Goal: Information Seeking & Learning: Understand process/instructions

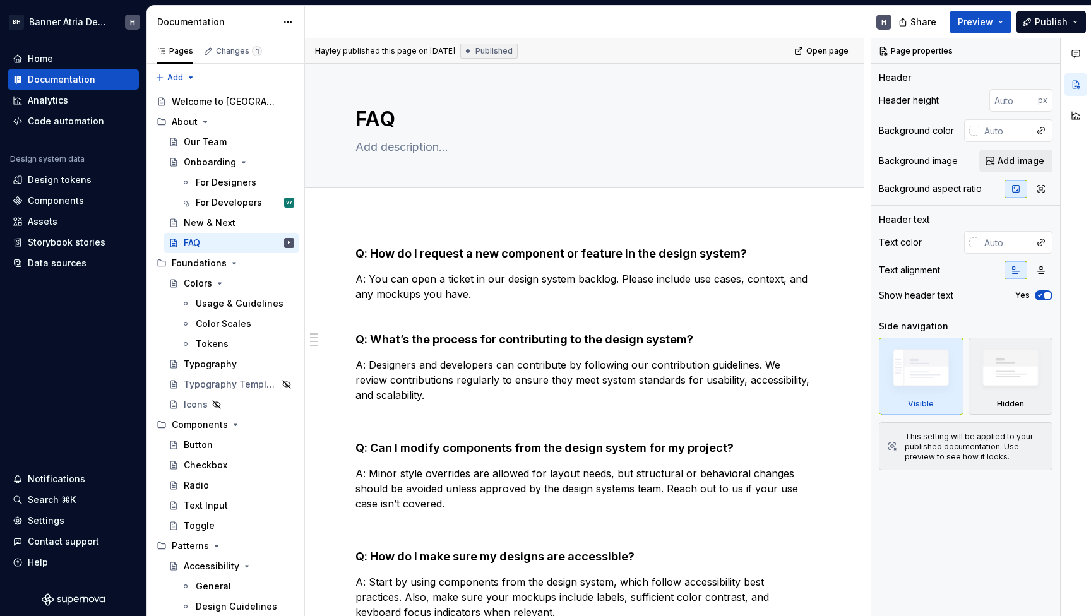
type textarea "*"
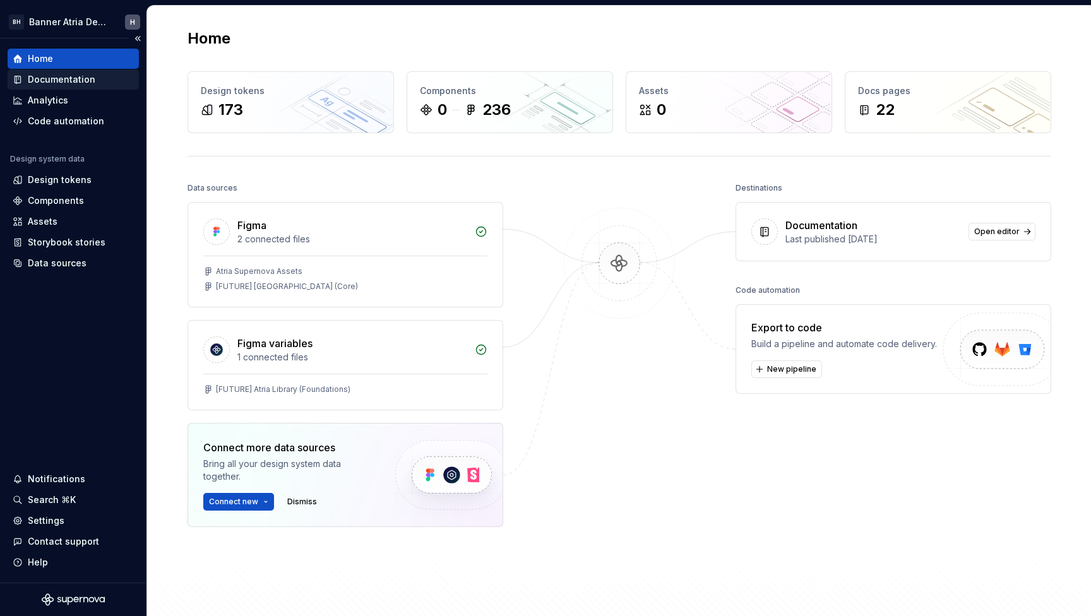
click at [76, 75] on div "Documentation" at bounding box center [62, 79] width 68 height 13
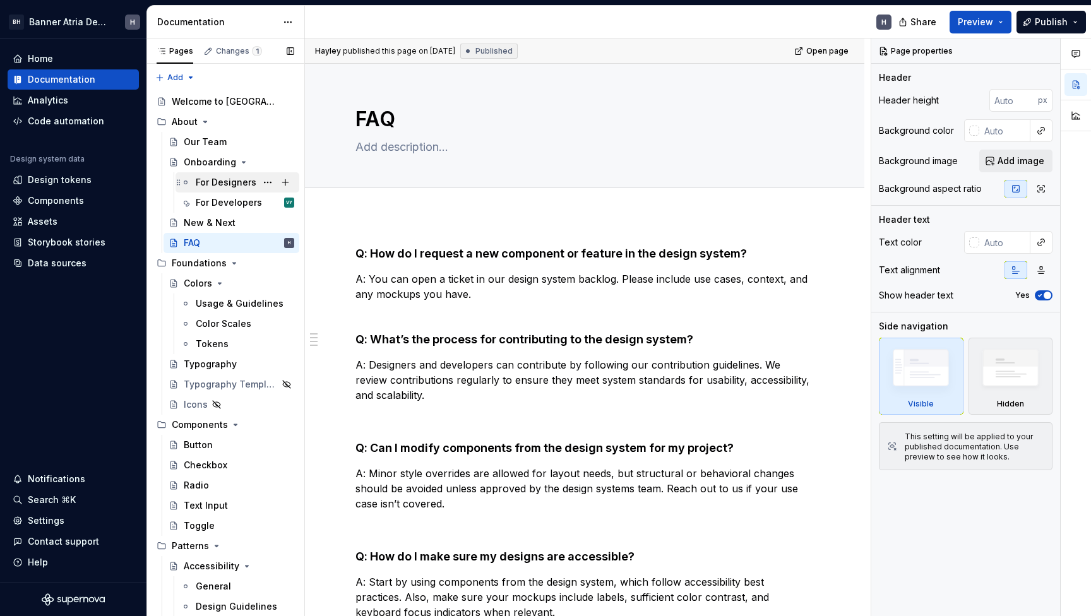
click at [225, 175] on div "For Designers" at bounding box center [245, 183] width 98 height 18
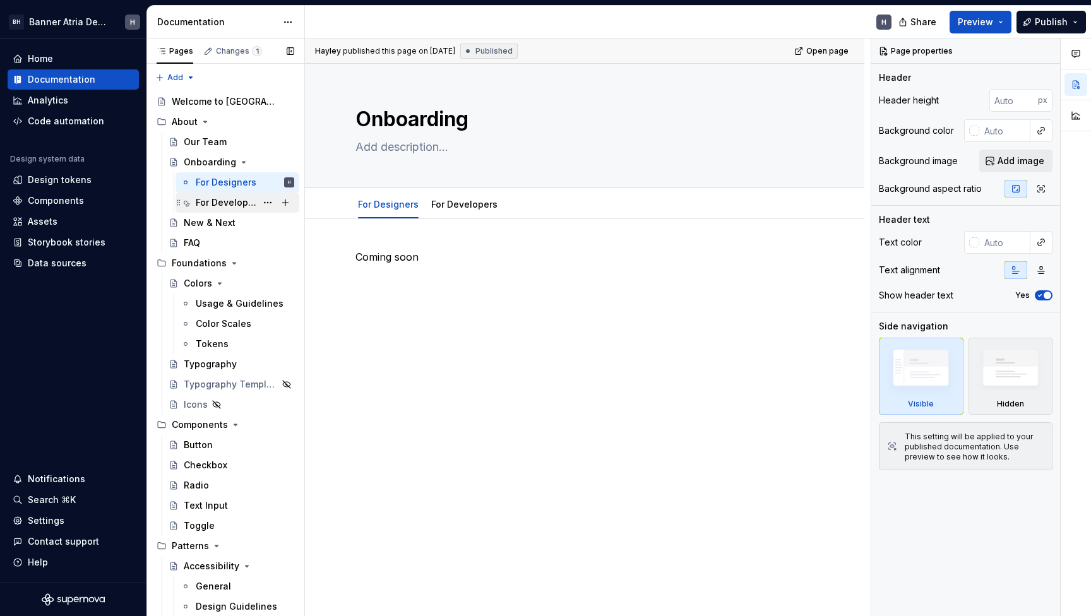
click at [214, 200] on div "For Developers" at bounding box center [226, 202] width 61 height 13
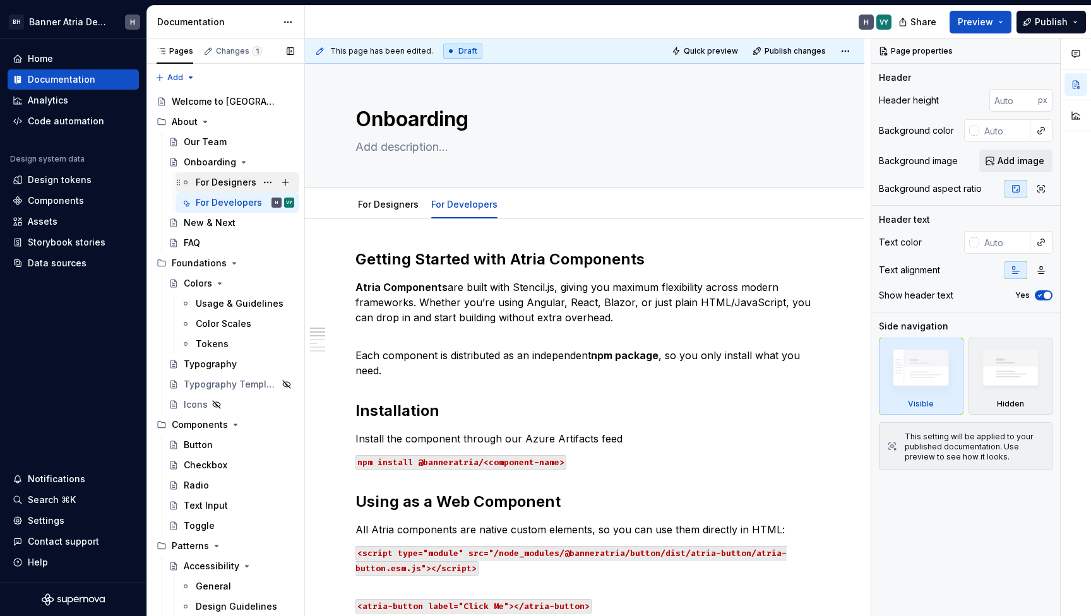
click at [218, 179] on div "For Designers" at bounding box center [226, 182] width 61 height 13
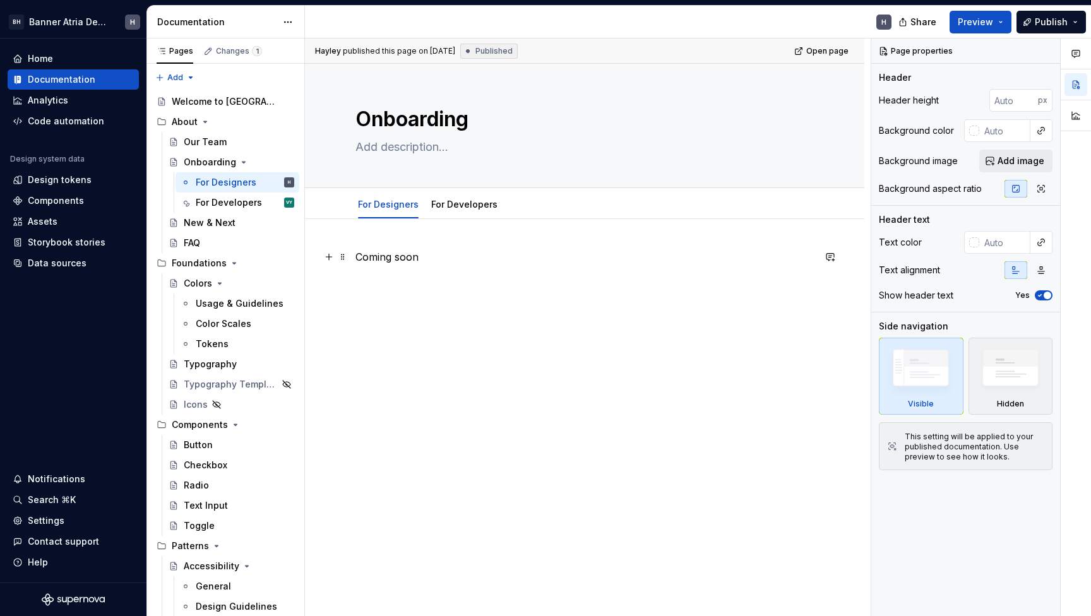
click at [385, 251] on p "Coming soon" at bounding box center [584, 256] width 458 height 15
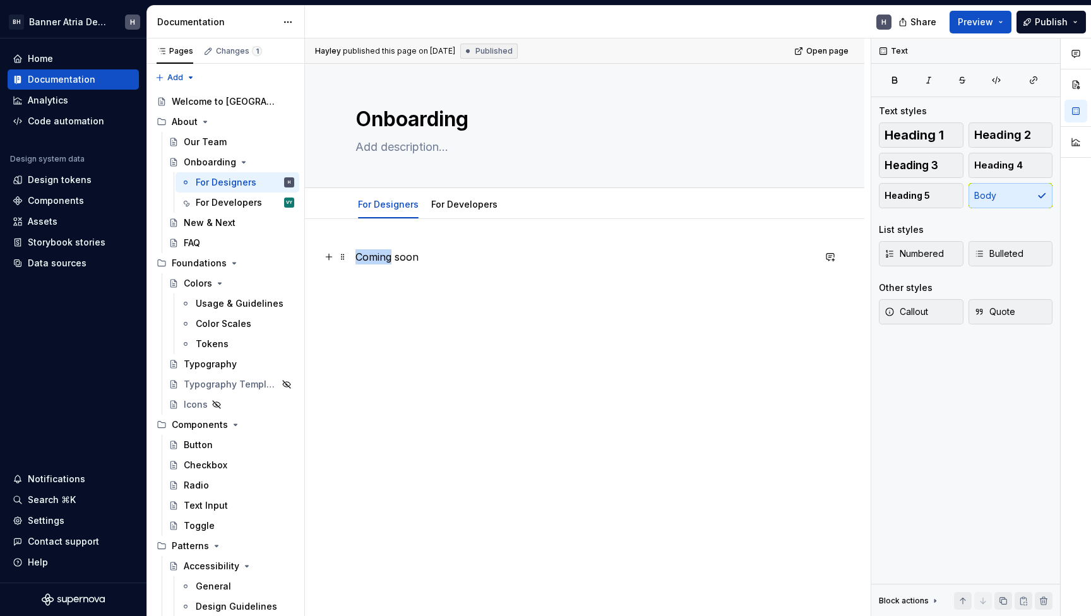
click at [385, 251] on p "Coming soon" at bounding box center [584, 256] width 458 height 15
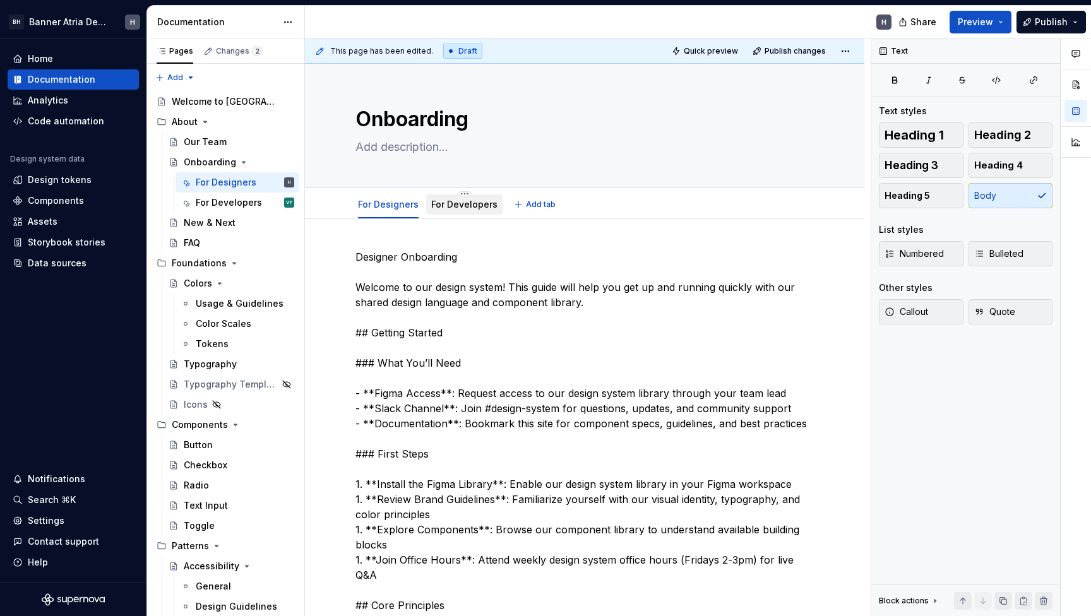
click at [427, 210] on div "For Developers" at bounding box center [464, 204] width 76 height 20
click at [460, 211] on div "For Developers" at bounding box center [464, 204] width 66 height 15
click at [226, 198] on div "For Developers" at bounding box center [226, 202] width 61 height 13
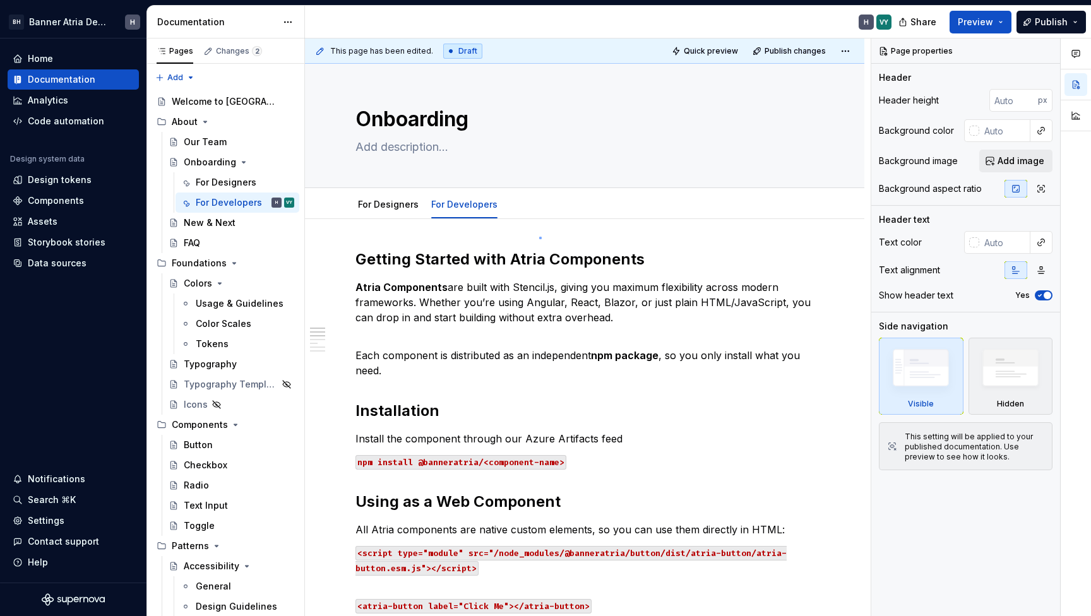
drag, startPoint x: 539, startPoint y: 237, endPoint x: 533, endPoint y: 233, distance: 6.8
click at [537, 235] on div "This page has been edited. Draft Quick preview Publish changes Onboarding Edit …" at bounding box center [588, 328] width 566 height 578
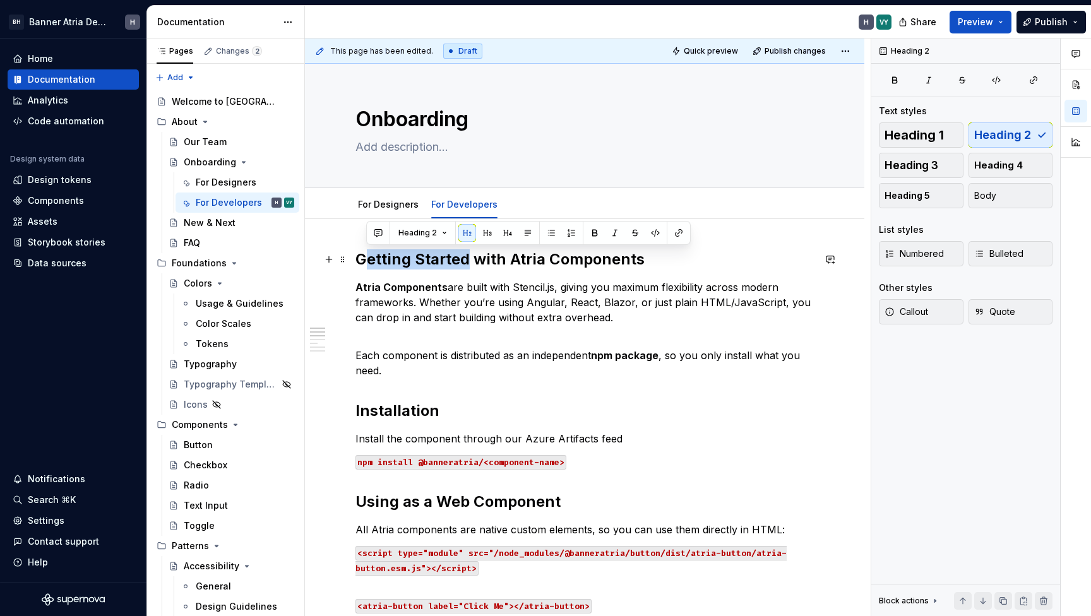
drag, startPoint x: 468, startPoint y: 259, endPoint x: 362, endPoint y: 249, distance: 107.2
click at [362, 249] on h2 "Getting Started with Atria Components" at bounding box center [584, 259] width 458 height 20
click at [360, 264] on h2 "Getting Started with Atria Components" at bounding box center [584, 259] width 458 height 20
drag, startPoint x: 360, startPoint y: 264, endPoint x: 446, endPoint y: 259, distance: 85.4
click at [446, 259] on h2 "Getting Started with Atria Components" at bounding box center [584, 259] width 458 height 20
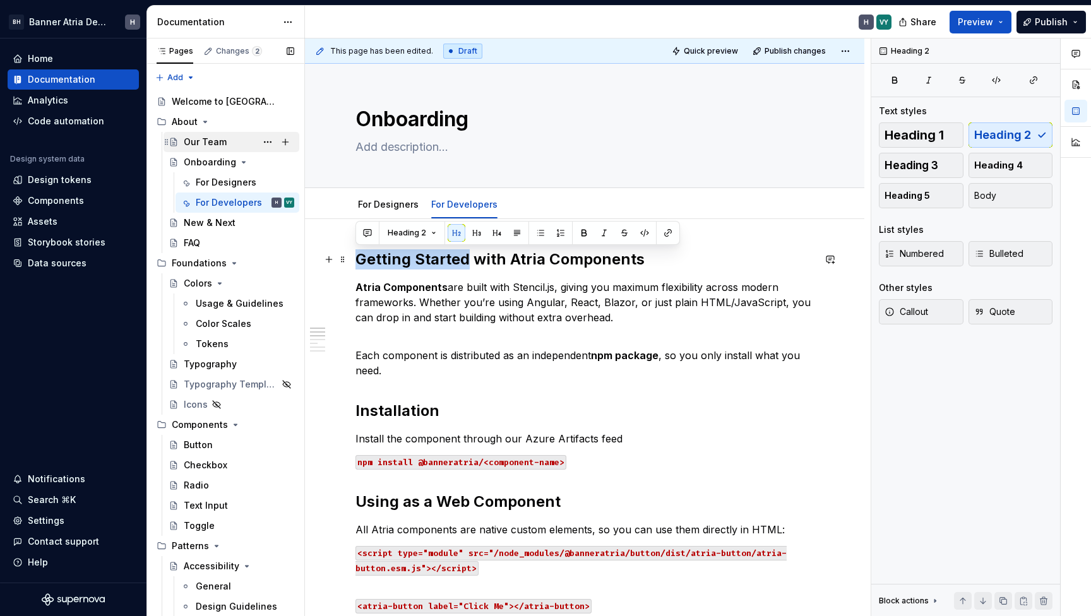
copy h2 "Getting Started"
click at [223, 186] on div "For Designers" at bounding box center [226, 182] width 61 height 13
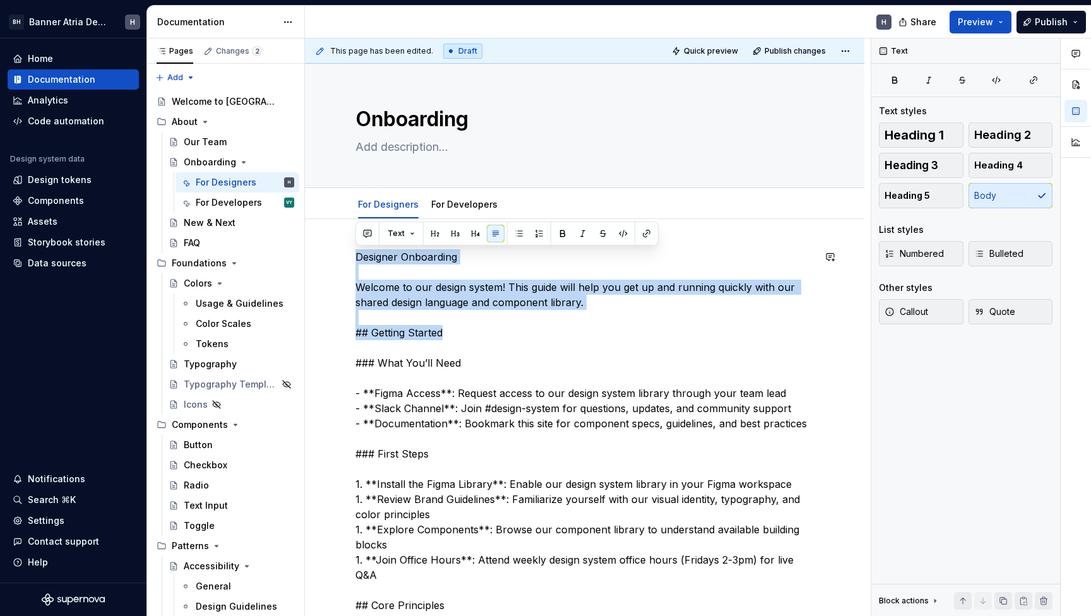
drag, startPoint x: 453, startPoint y: 336, endPoint x: 354, endPoint y: 238, distance: 139.3
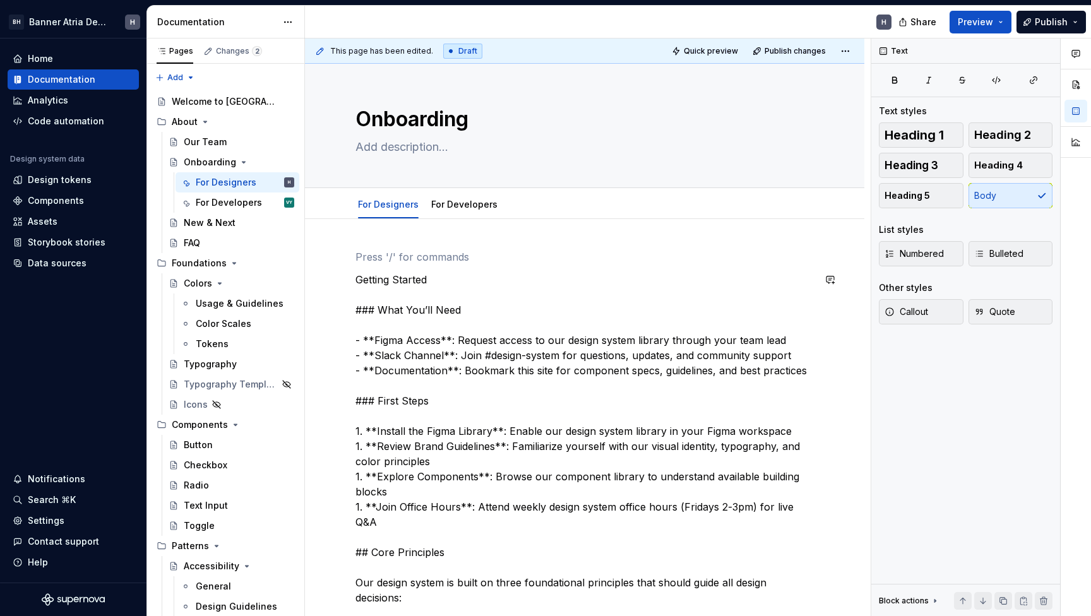
scroll to position [6, 0]
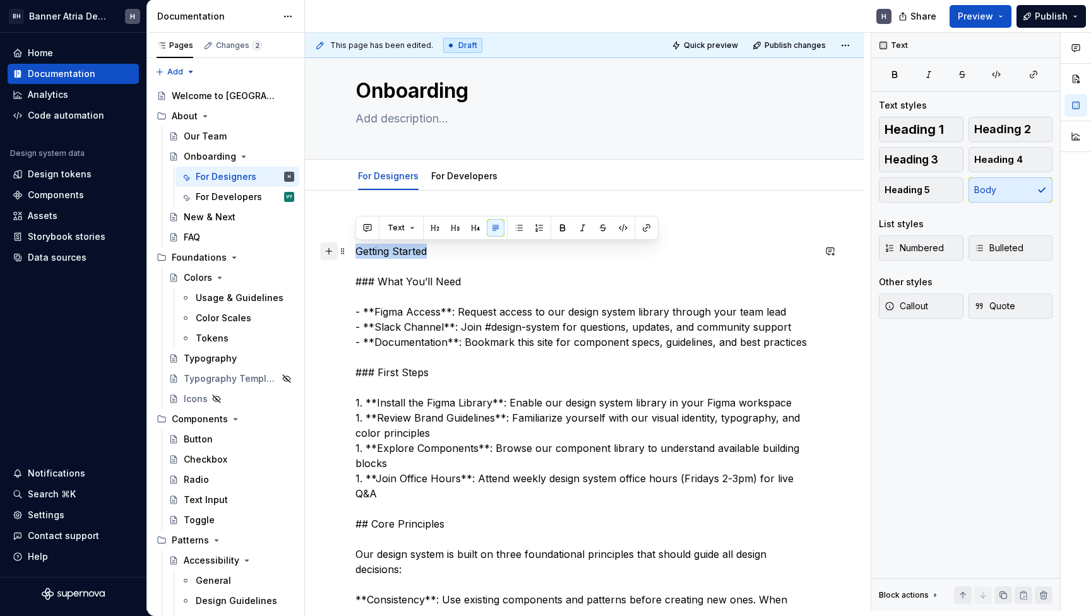
drag, startPoint x: 436, startPoint y: 251, endPoint x: 328, endPoint y: 251, distance: 107.3
click at [420, 232] on div "Text" at bounding box center [507, 228] width 297 height 18
click at [430, 232] on button "button" at bounding box center [435, 228] width 18 height 18
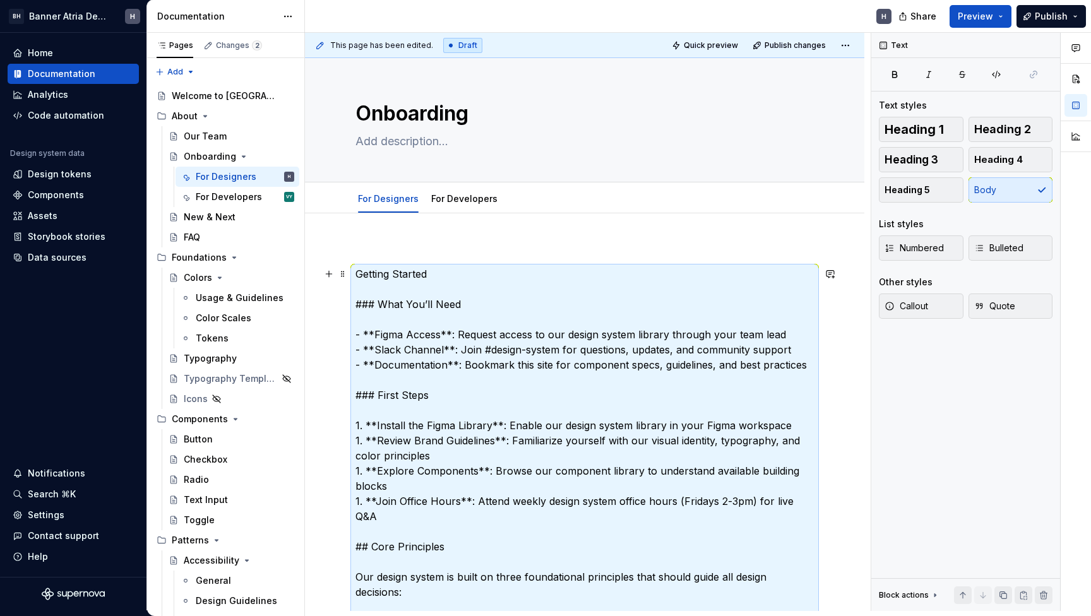
scroll to position [0, 0]
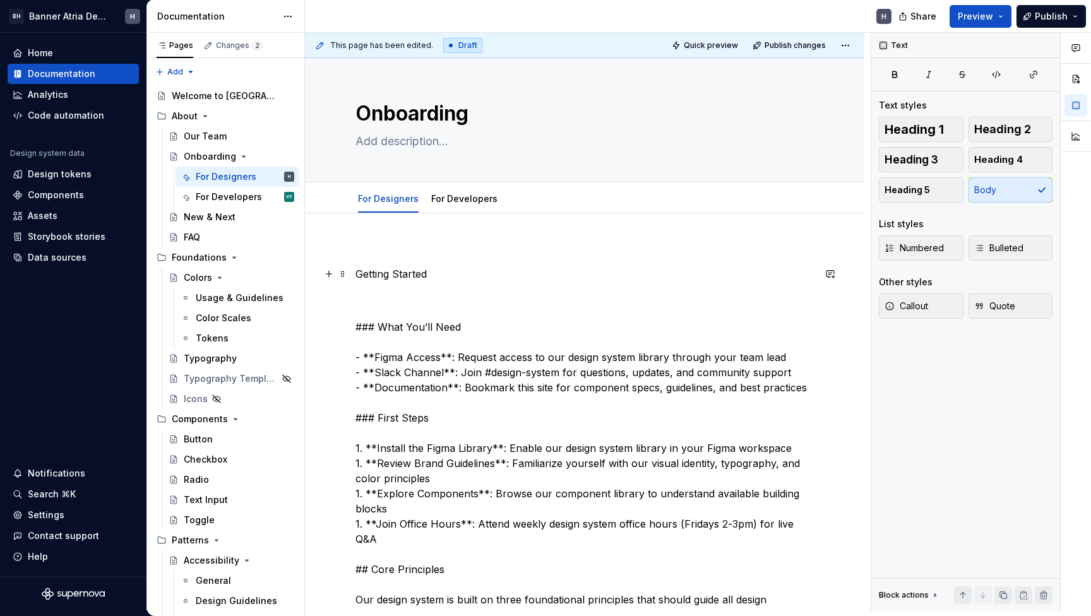
click at [420, 275] on p "Getting Started" at bounding box center [584, 273] width 458 height 15
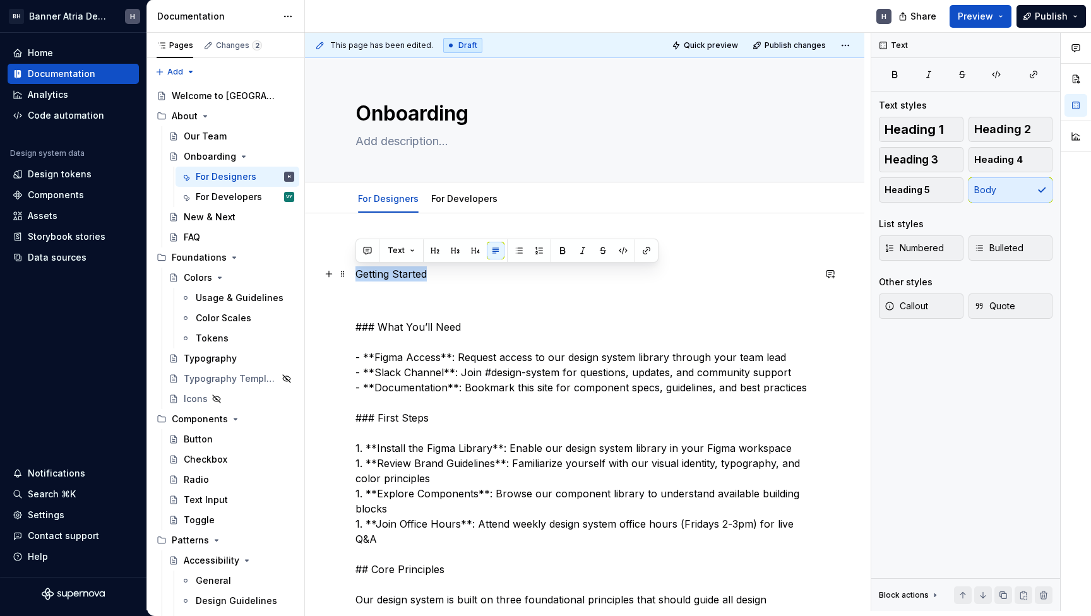
click at [420, 275] on p "Getting Started" at bounding box center [584, 273] width 458 height 15
type textarea "*"
click at [433, 254] on button "button" at bounding box center [435, 251] width 18 height 18
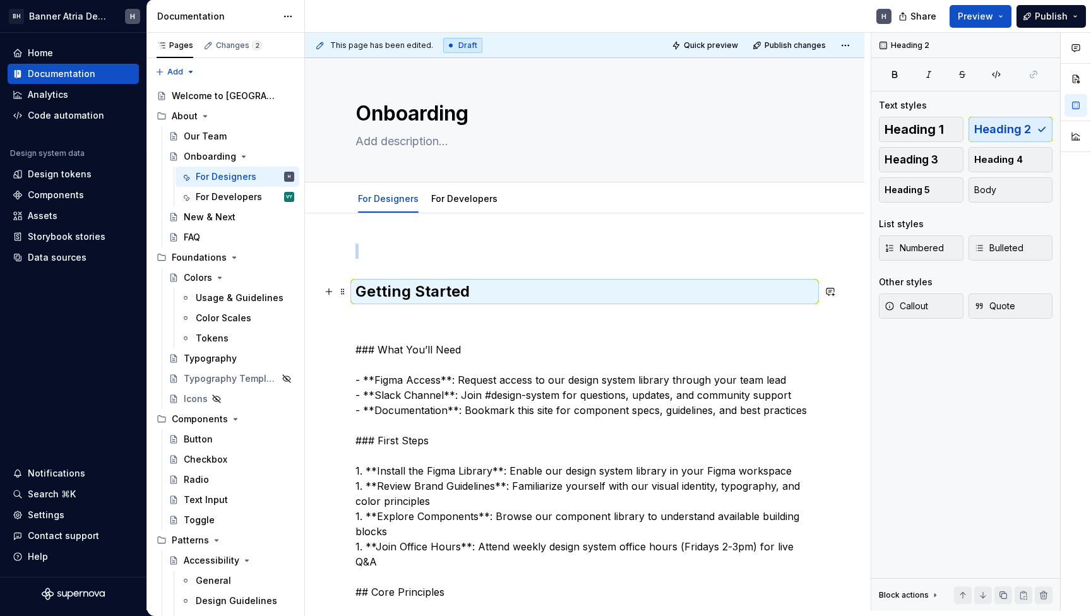
click at [444, 300] on h2 "Getting Started" at bounding box center [584, 292] width 458 height 20
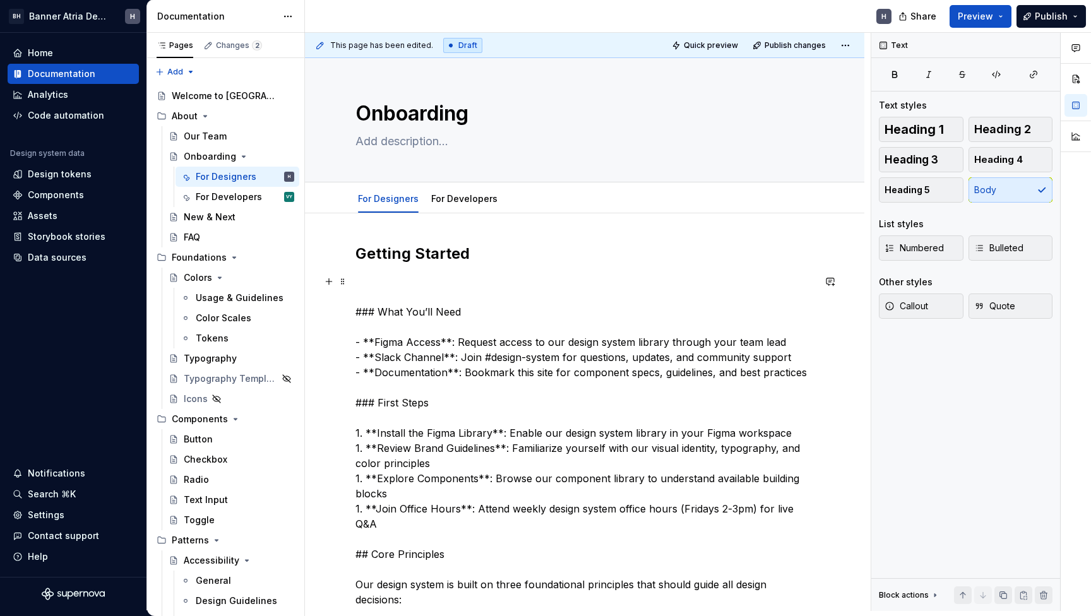
drag, startPoint x: 380, startPoint y: 312, endPoint x: 315, endPoint y: 312, distance: 65.0
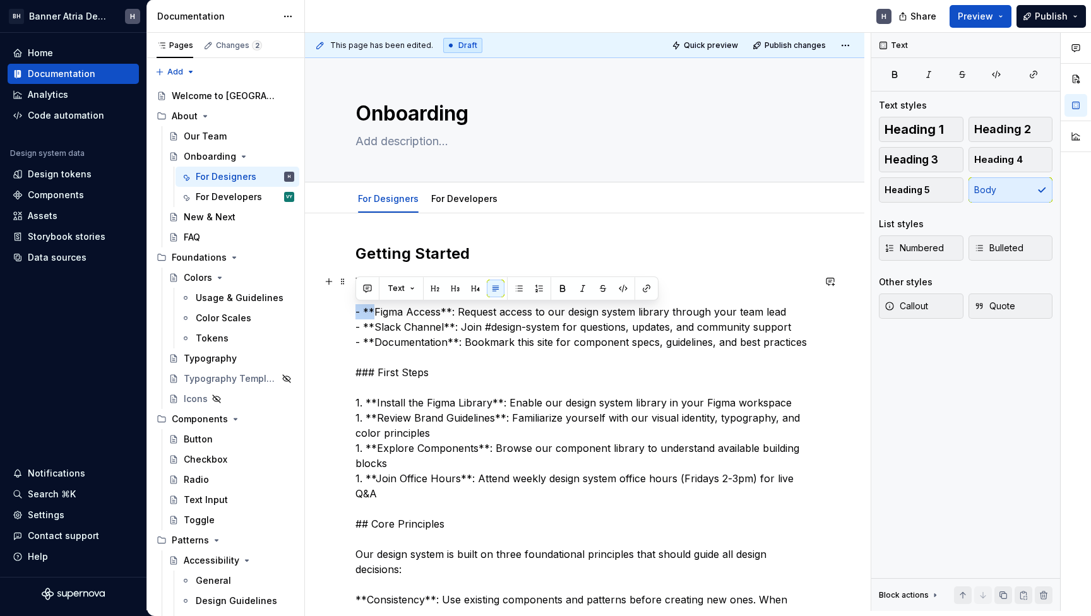
drag, startPoint x: 372, startPoint y: 311, endPoint x: 326, endPoint y: 311, distance: 46.1
drag, startPoint x: 374, startPoint y: 329, endPoint x: 328, endPoint y: 328, distance: 45.5
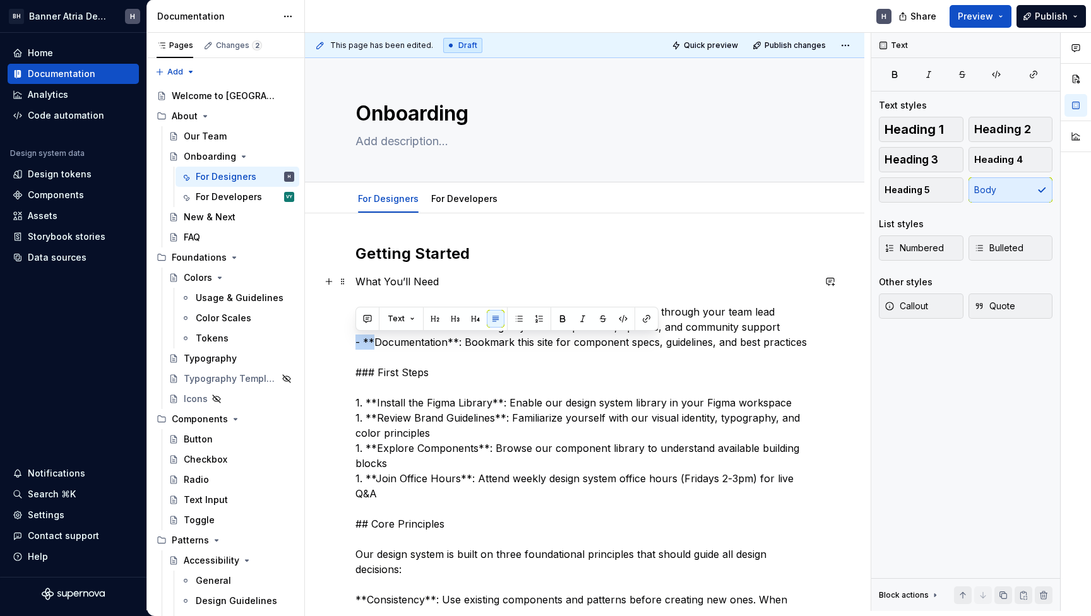
drag, startPoint x: 374, startPoint y: 347, endPoint x: 329, endPoint y: 347, distance: 44.2
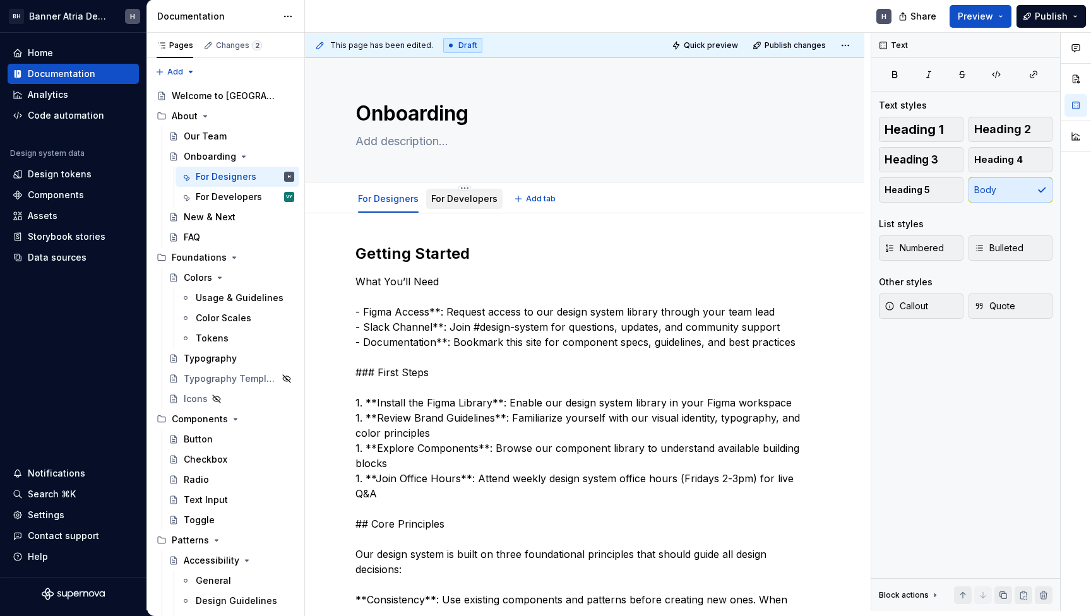
click at [474, 208] on div "For Developers" at bounding box center [464, 199] width 76 height 20
click at [444, 193] on link "For Developers" at bounding box center [464, 198] width 66 height 11
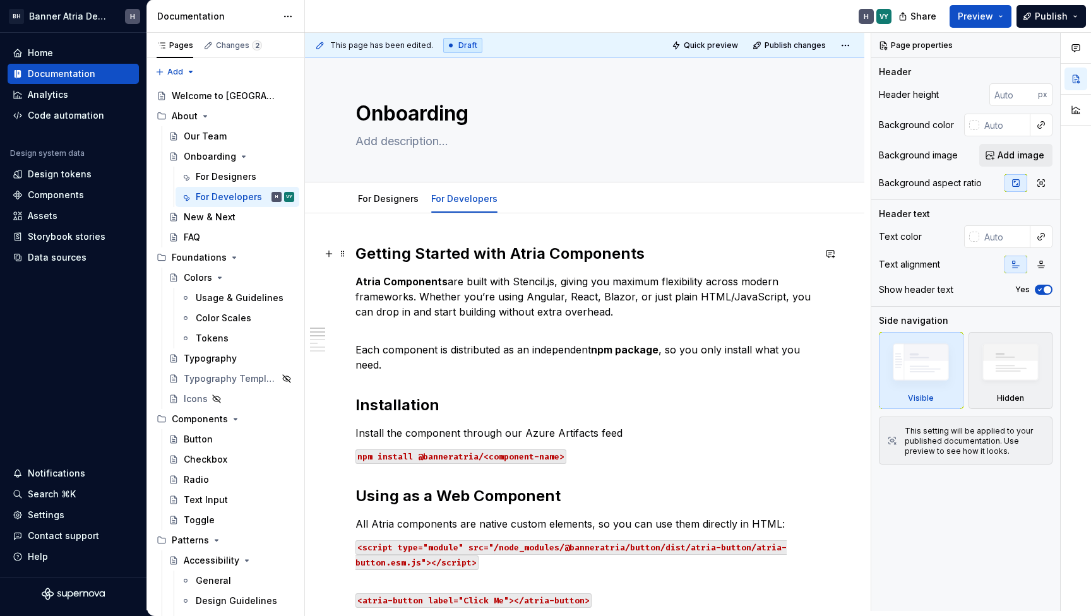
click at [374, 249] on h2 "Getting Started with Atria Components" at bounding box center [584, 254] width 458 height 20
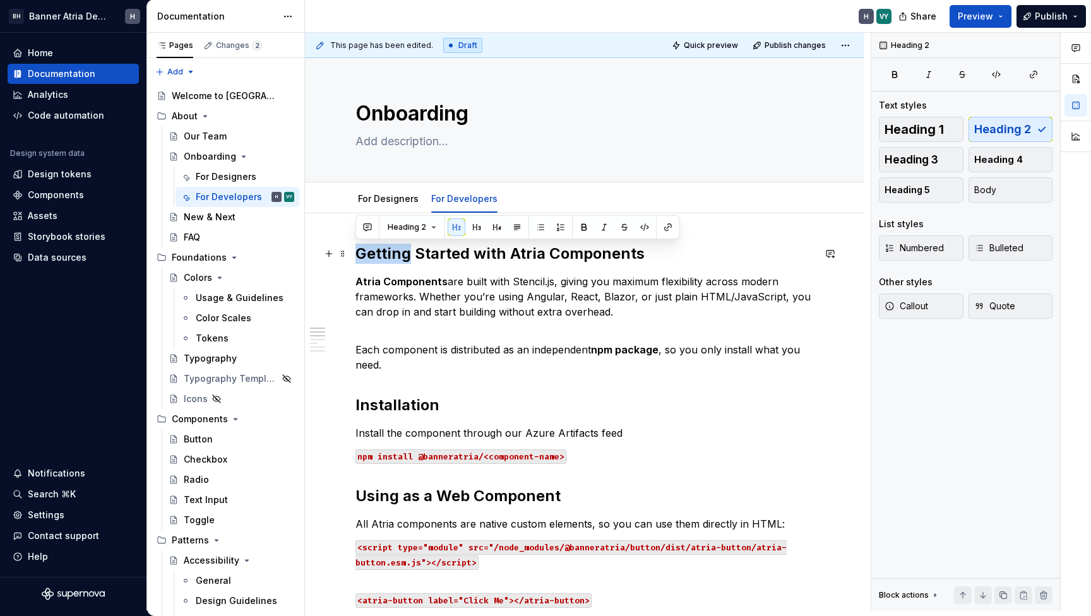
click at [374, 249] on h2 "Getting Started with Atria Components" at bounding box center [584, 254] width 458 height 20
click at [370, 277] on strong "Atria Components" at bounding box center [401, 281] width 92 height 13
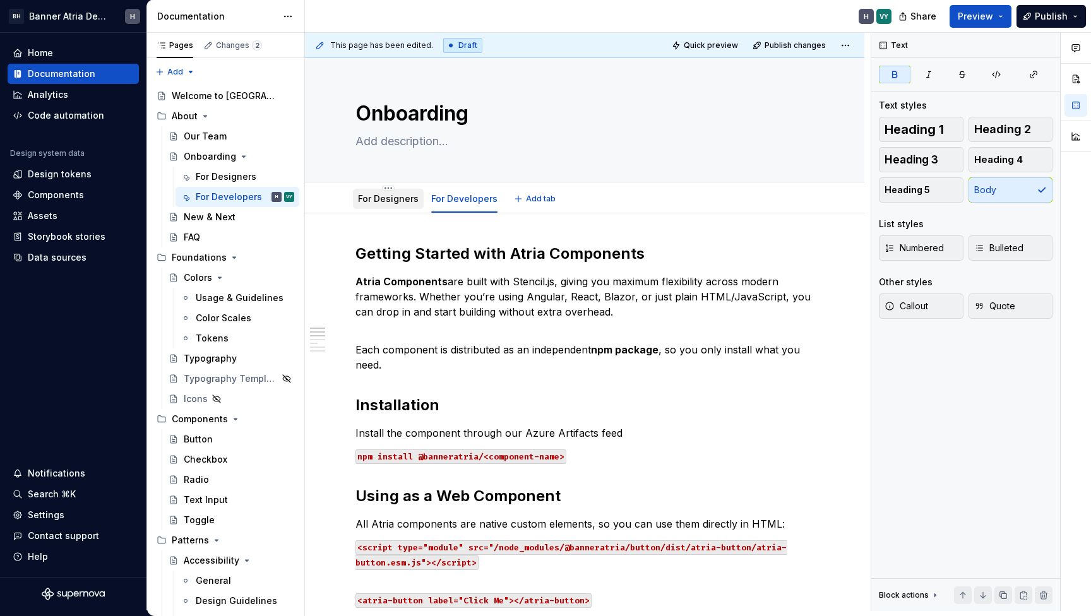
click at [376, 201] on link "For Designers" at bounding box center [388, 198] width 61 height 11
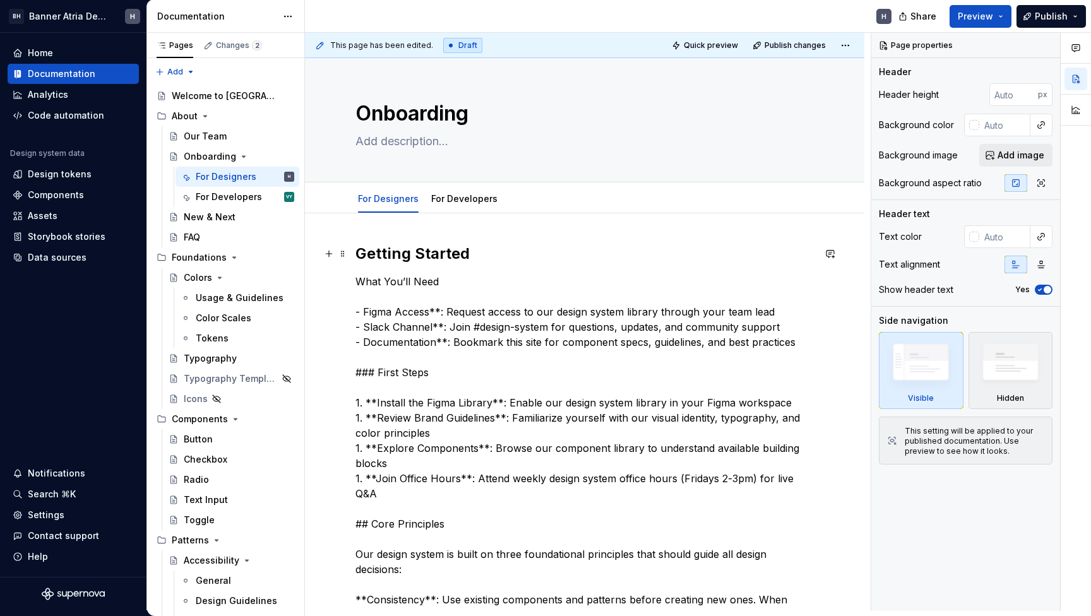
click at [376, 258] on h2 "Getting Started" at bounding box center [584, 254] width 458 height 20
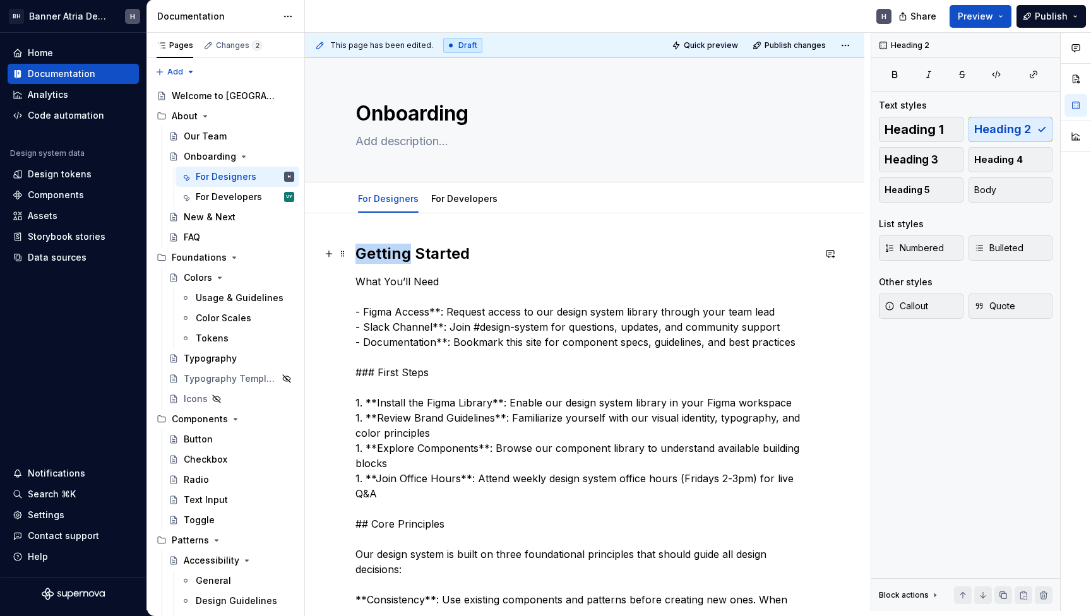
click at [376, 258] on h2 "Getting Started" at bounding box center [584, 254] width 458 height 20
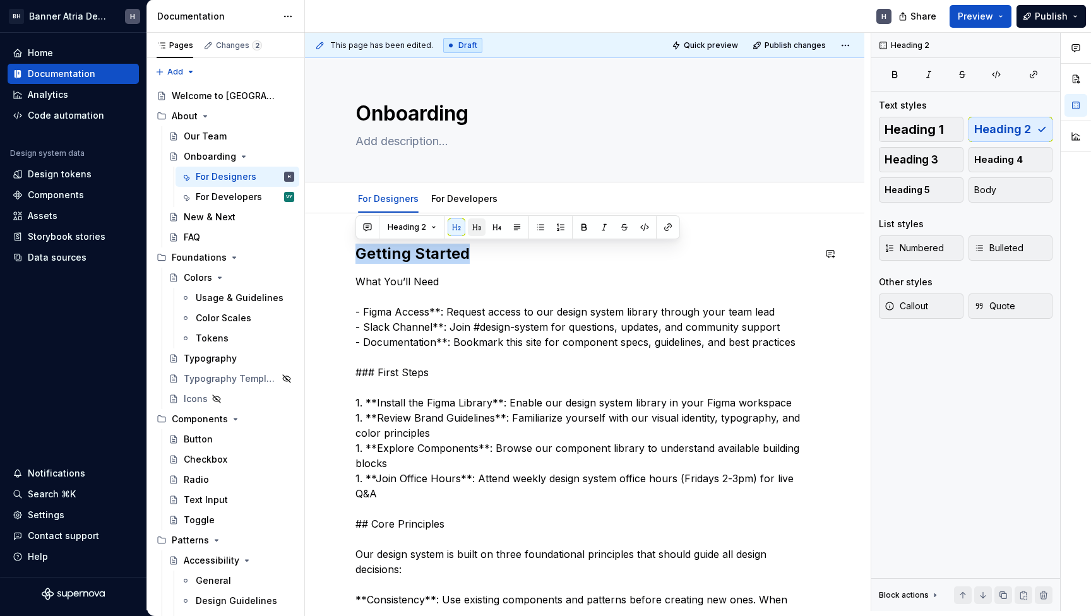
click at [479, 220] on button "button" at bounding box center [477, 227] width 18 height 18
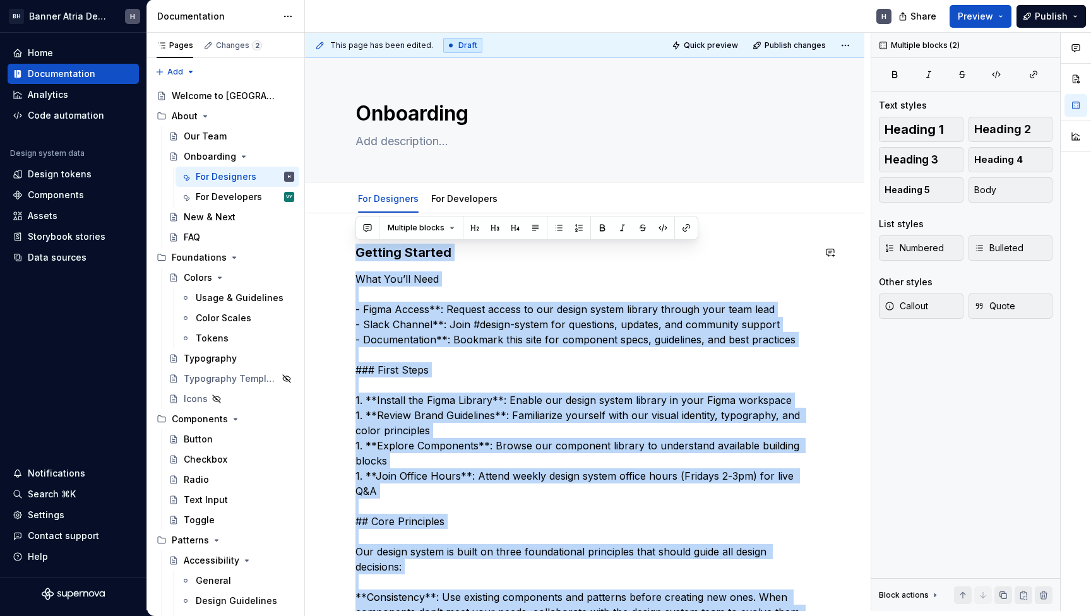
drag, startPoint x: 709, startPoint y: 402, endPoint x: 330, endPoint y: 242, distance: 411.0
copy div "Getting Started What You’ll Need - Figma Access**: Request access to our design…"
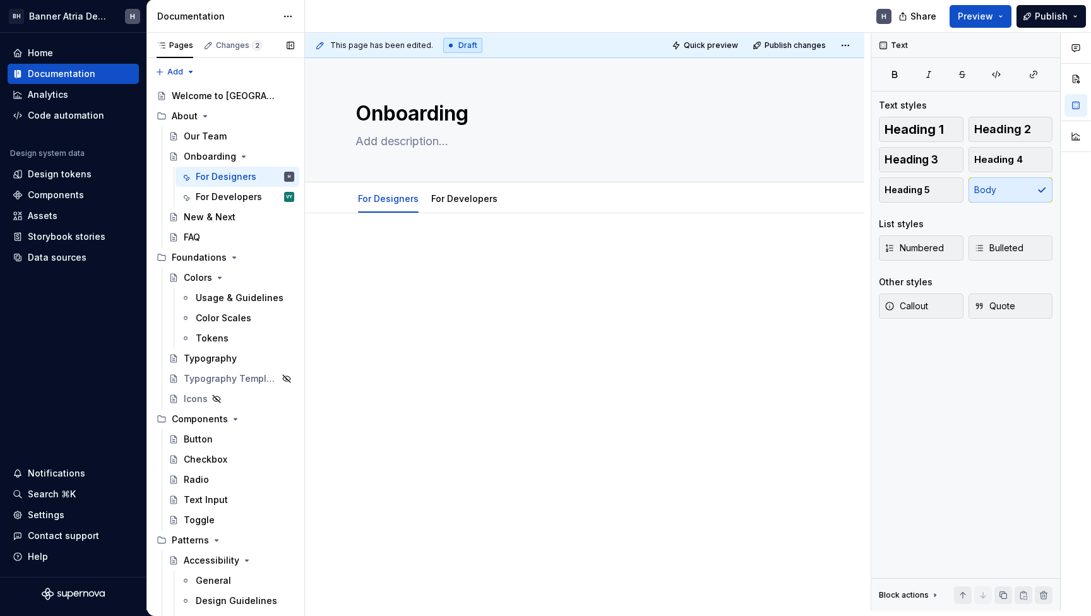
type textarea "*"
